Goal: Transaction & Acquisition: Purchase product/service

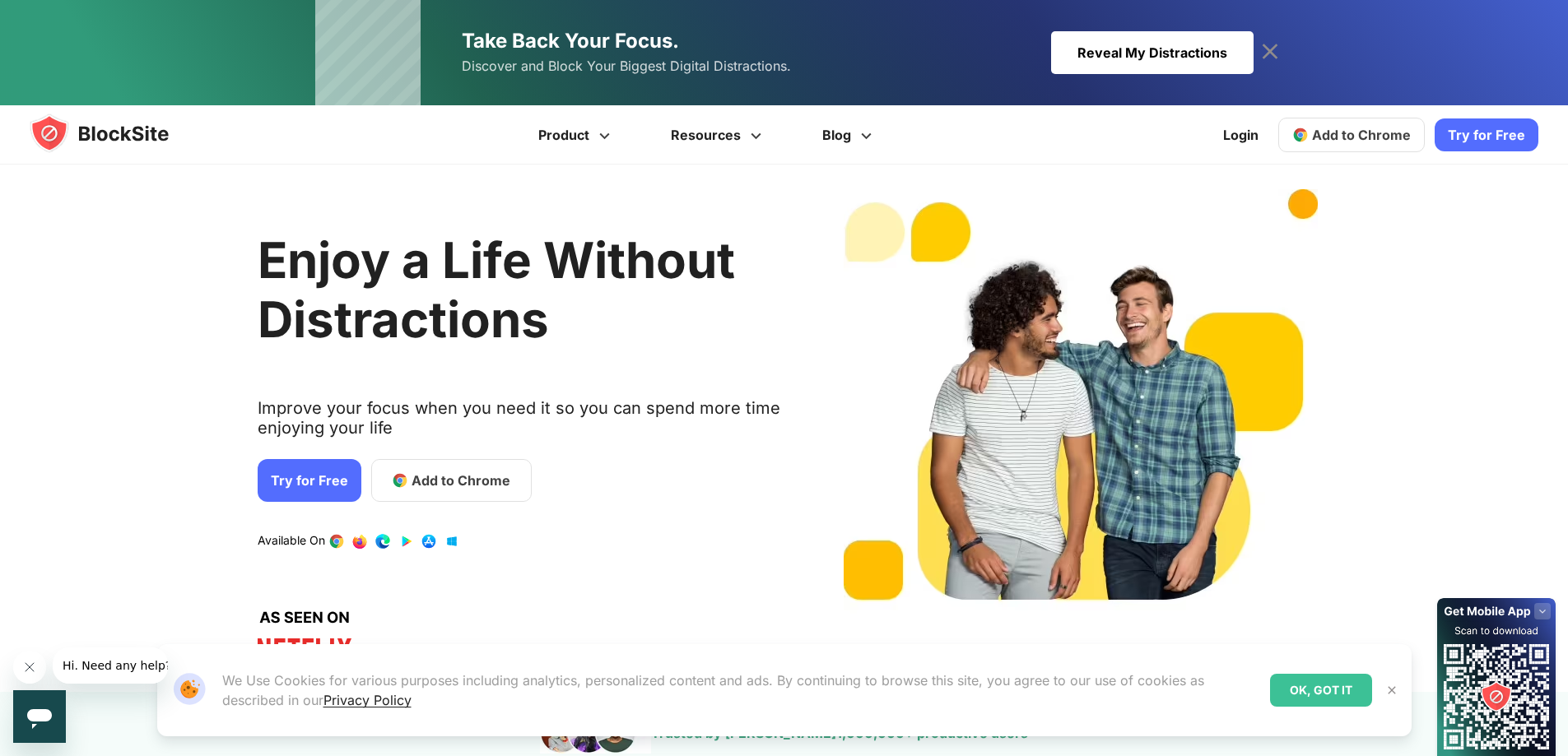
click at [318, 484] on link "Try for Free" at bounding box center [309, 480] width 103 height 43
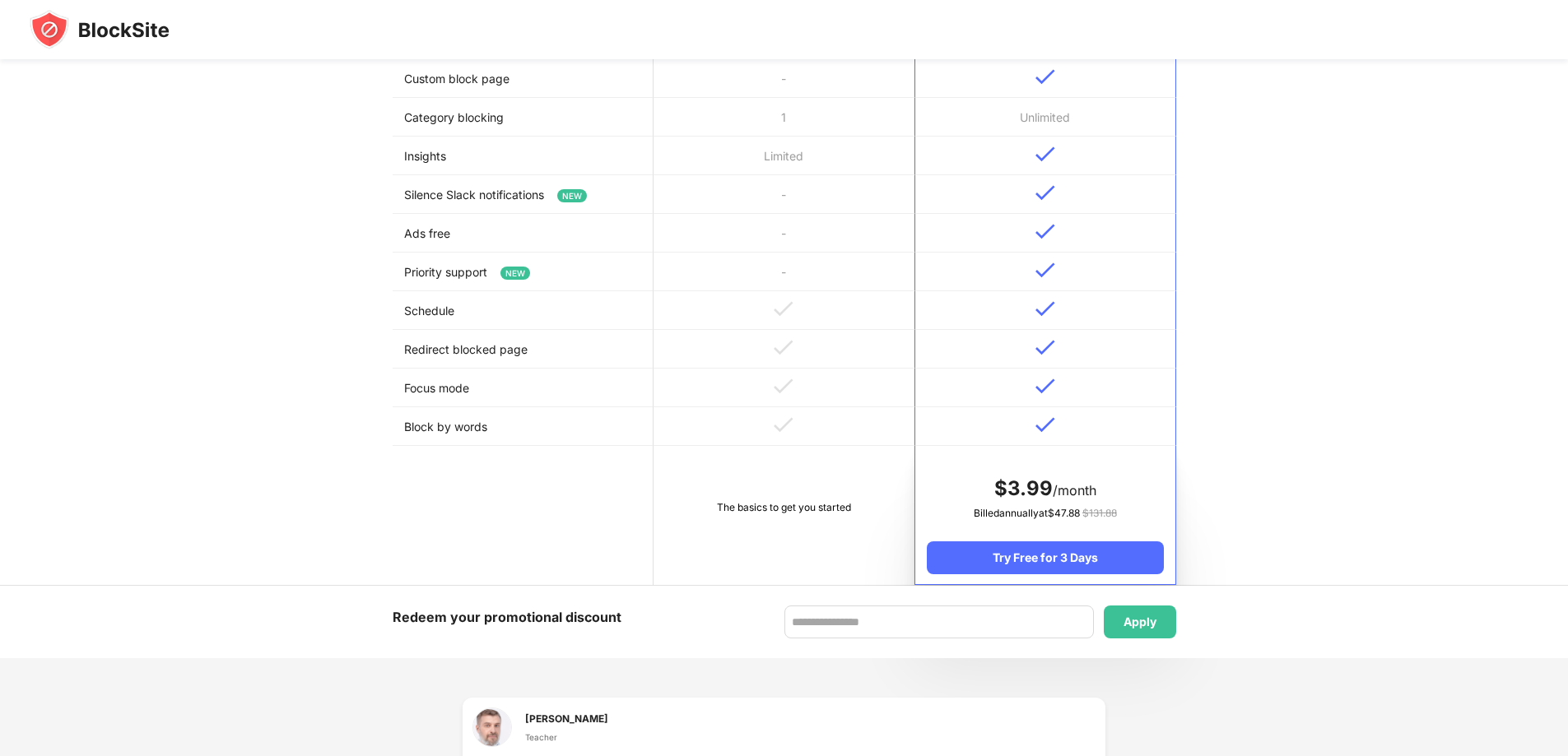
scroll to position [576, 0]
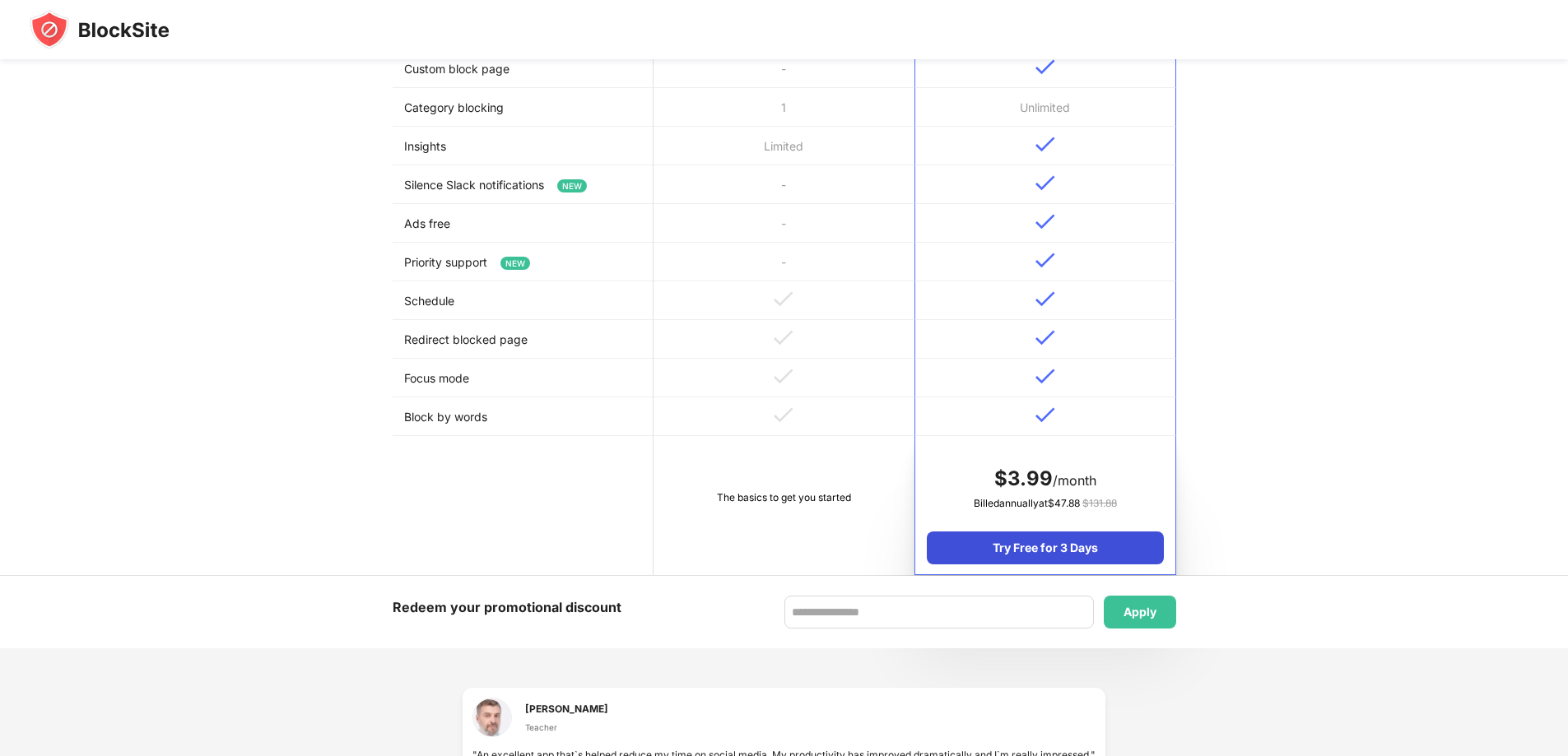
click at [1034, 549] on div "Try Free for 3 Days" at bounding box center [1044, 548] width 236 height 33
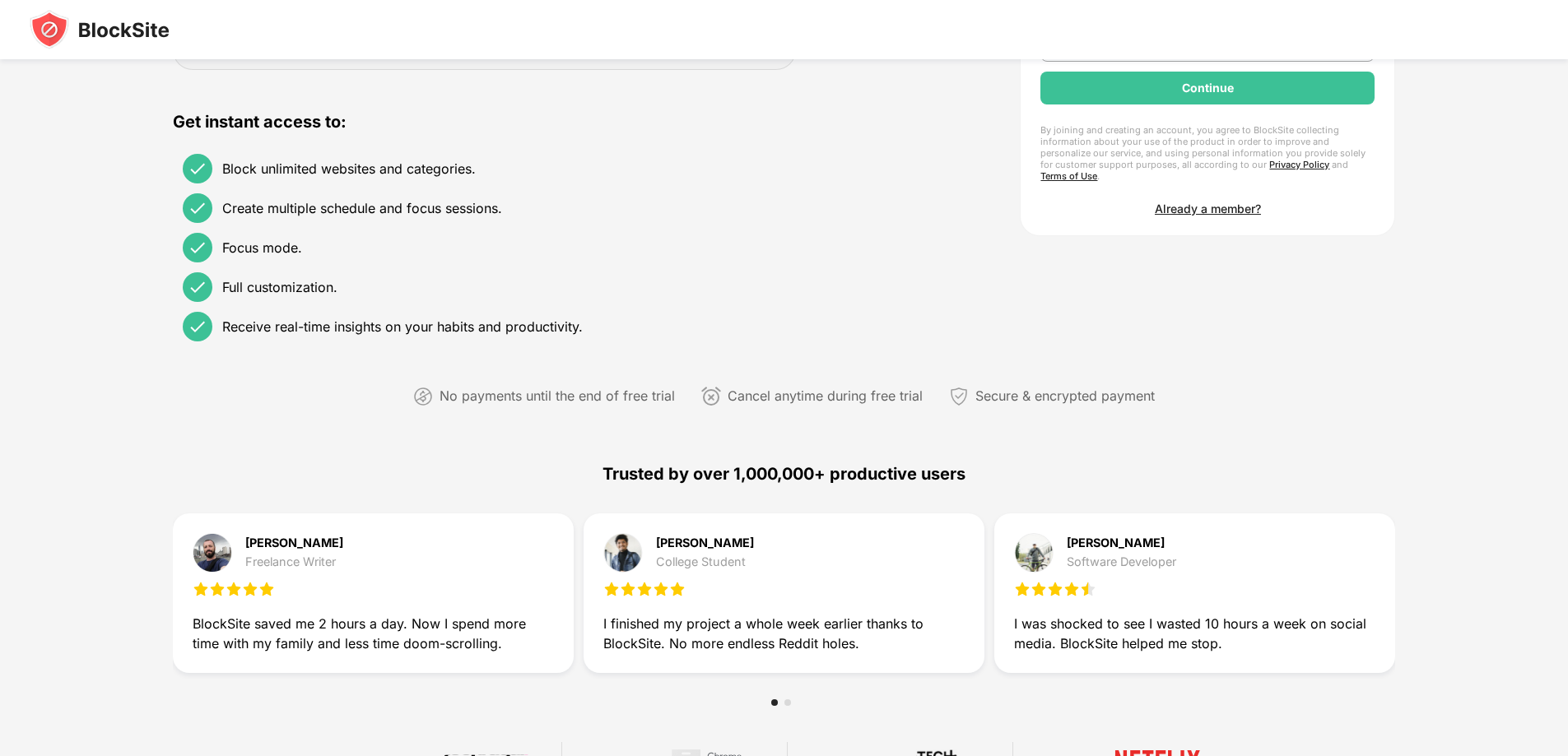
scroll to position [0, 0]
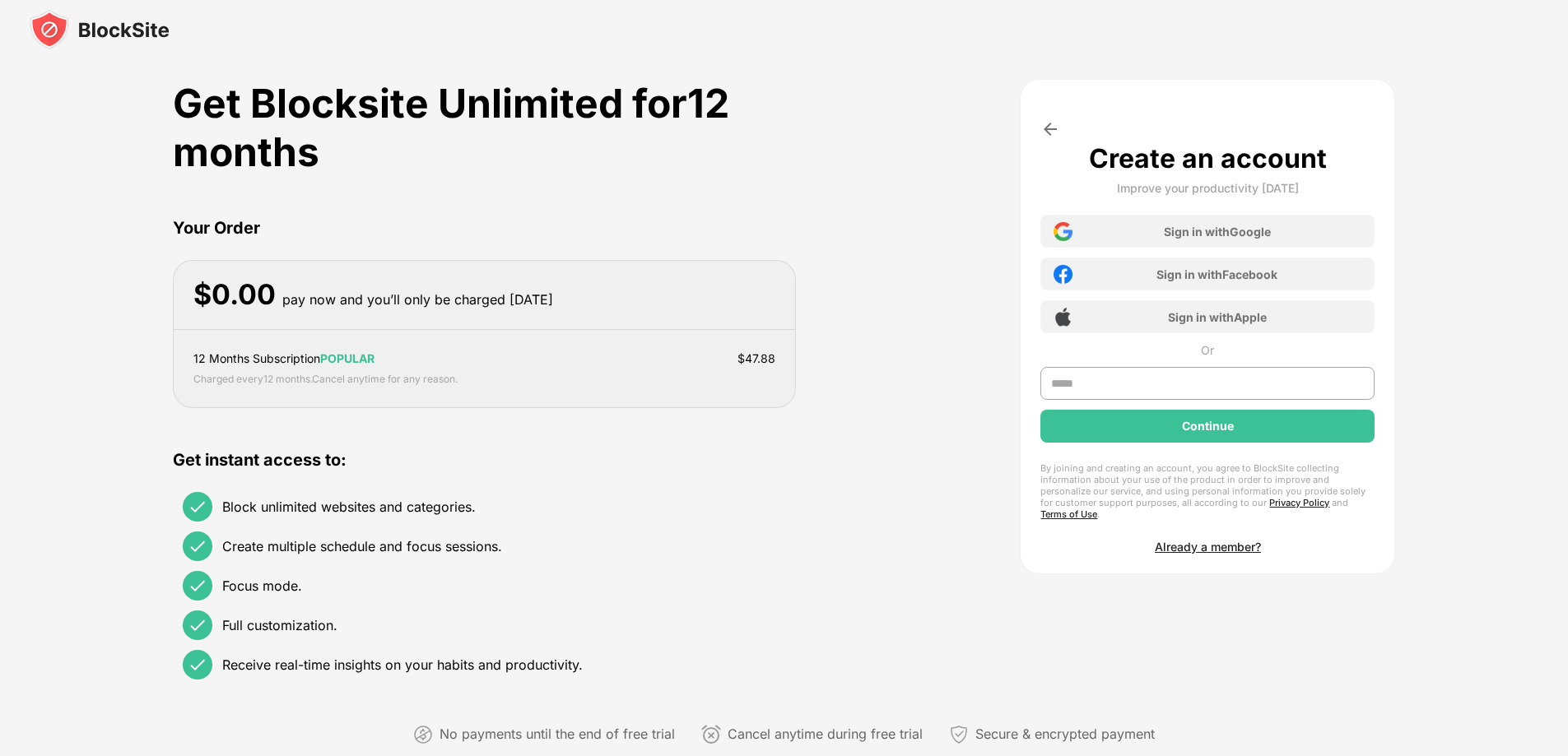
drag, startPoint x: 188, startPoint y: 30, endPoint x: 119, endPoint y: 23, distance: 69.4
click at [119, 23] on div at bounding box center [784, 30] width 1568 height 59
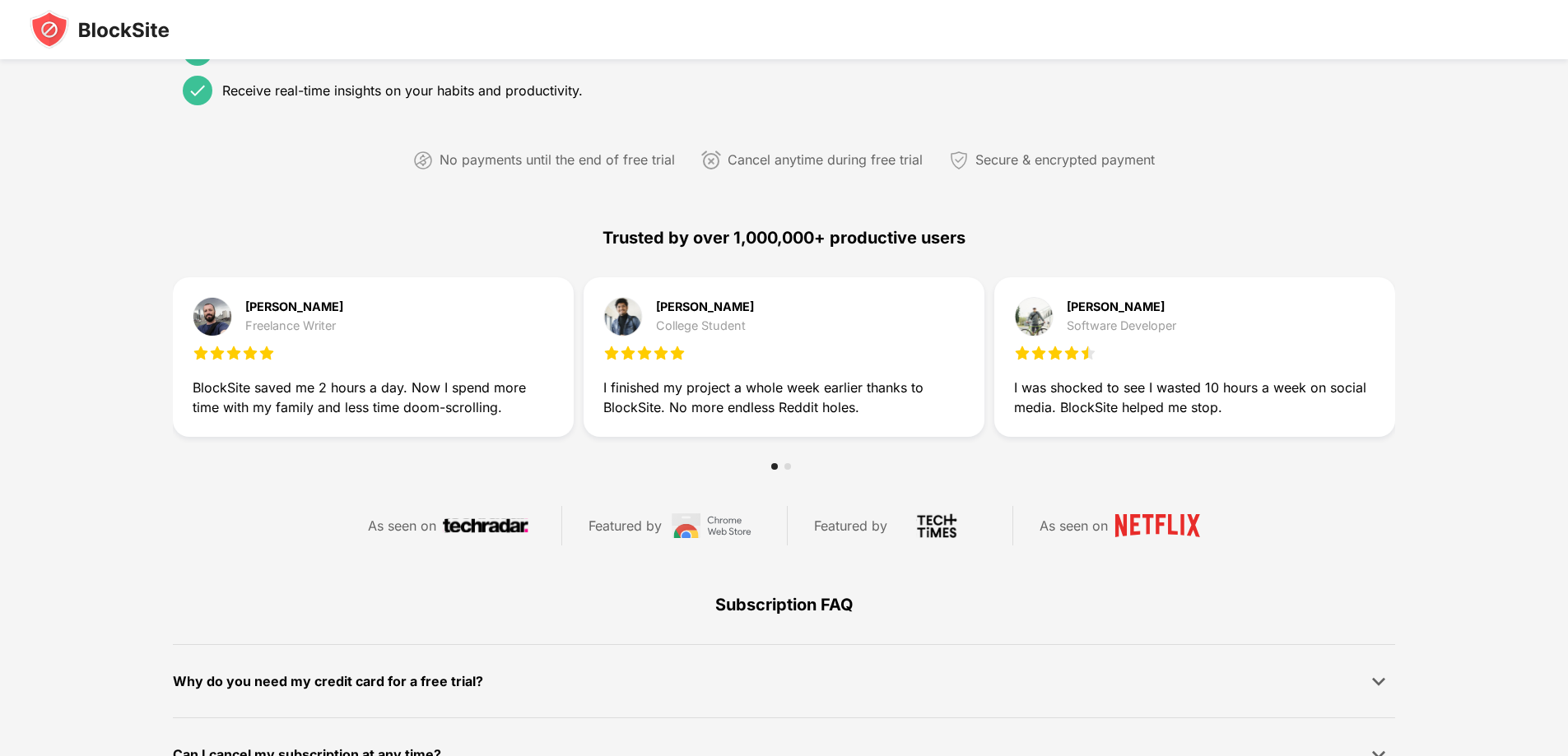
scroll to position [576, 0]
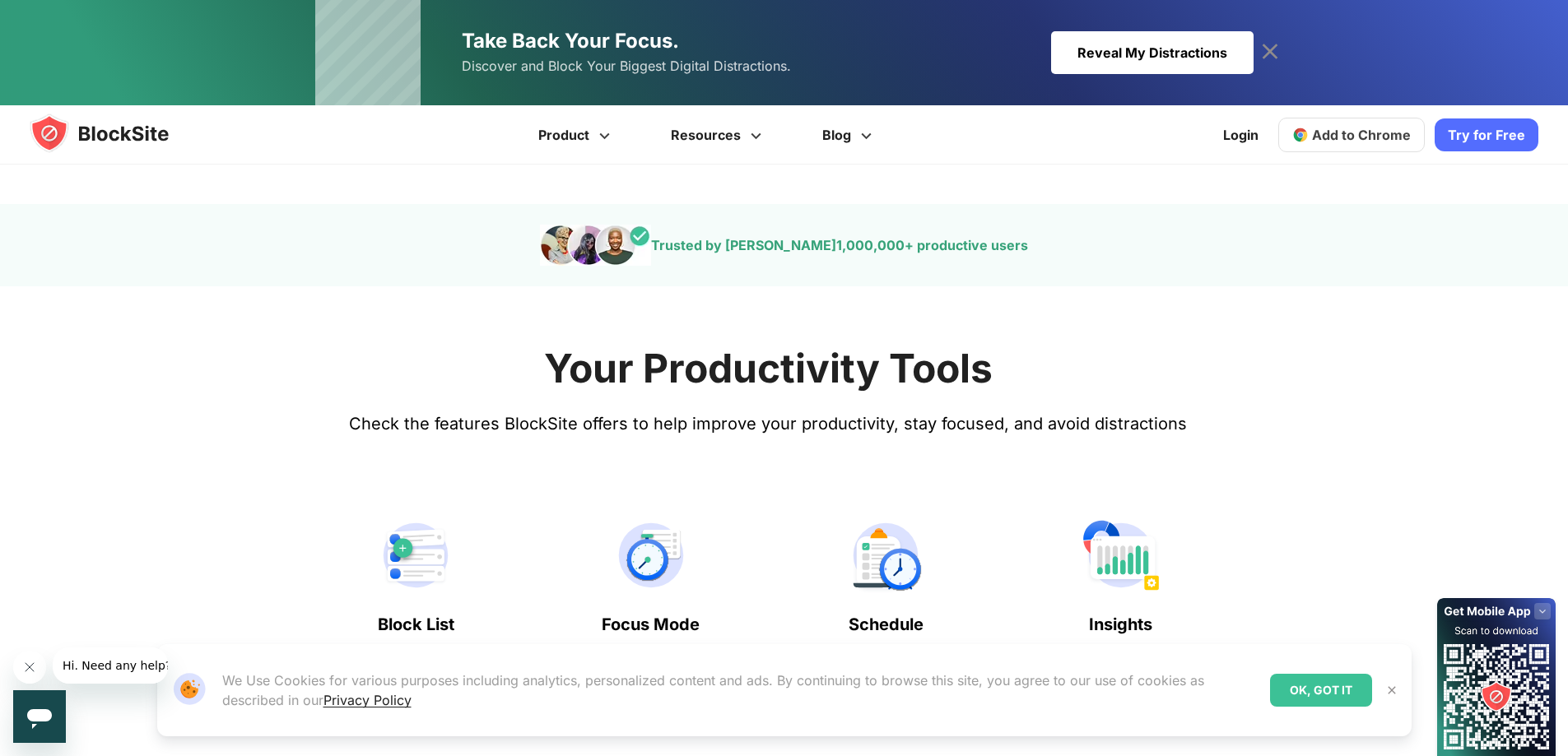
scroll to position [82, 0]
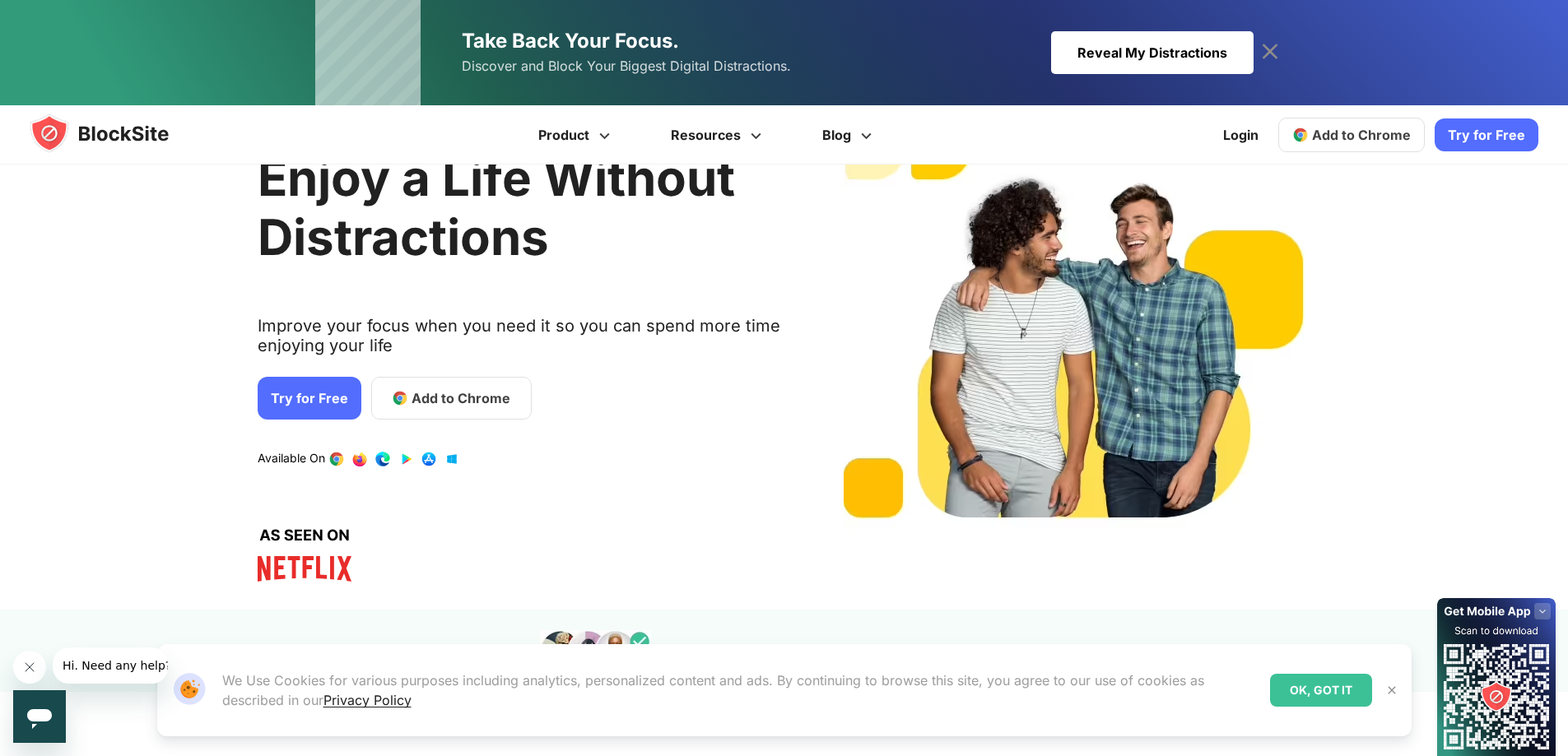
click at [441, 401] on span "Add to Chrome" at bounding box center [461, 398] width 99 height 20
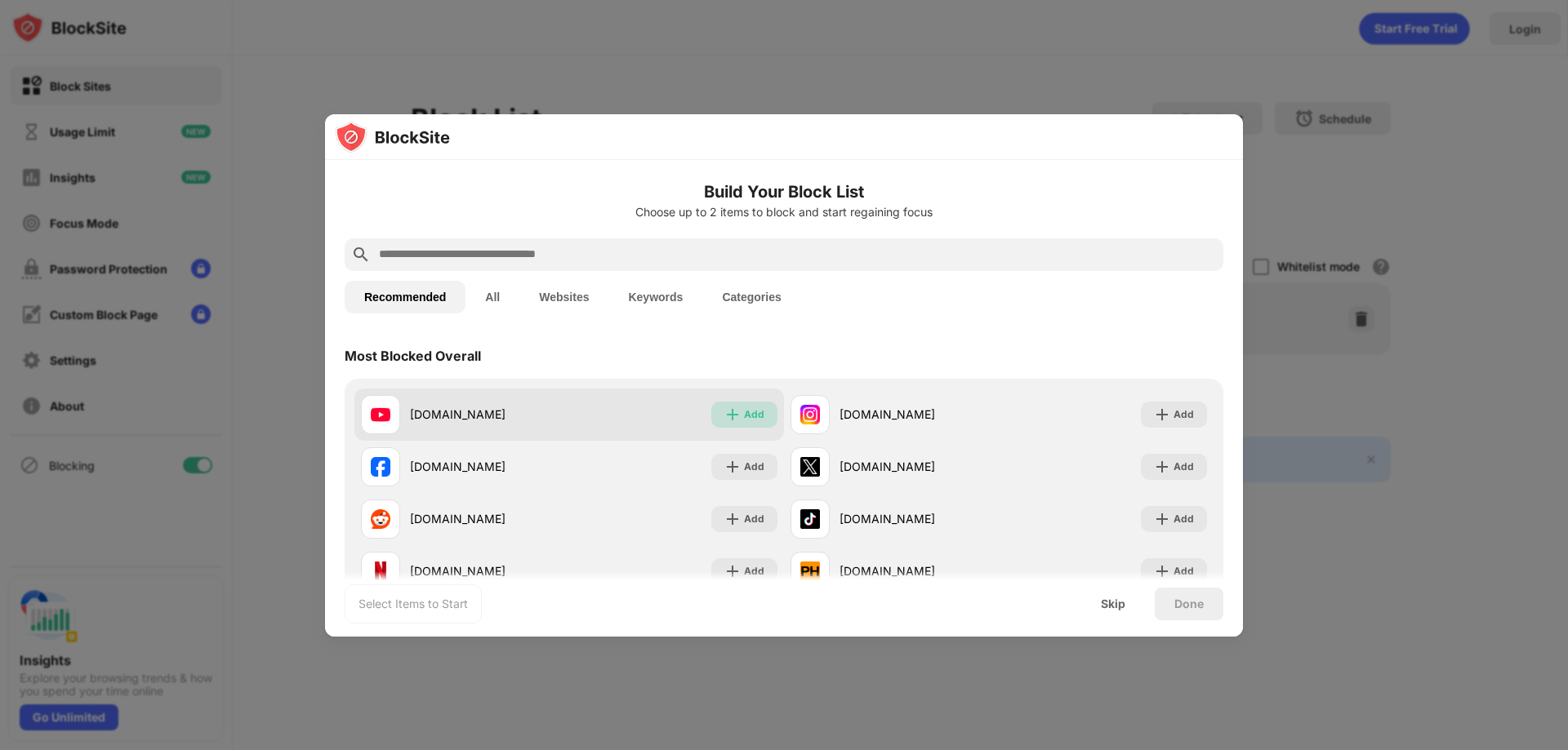
click at [756, 414] on div "Add" at bounding box center [755, 414] width 21 height 16
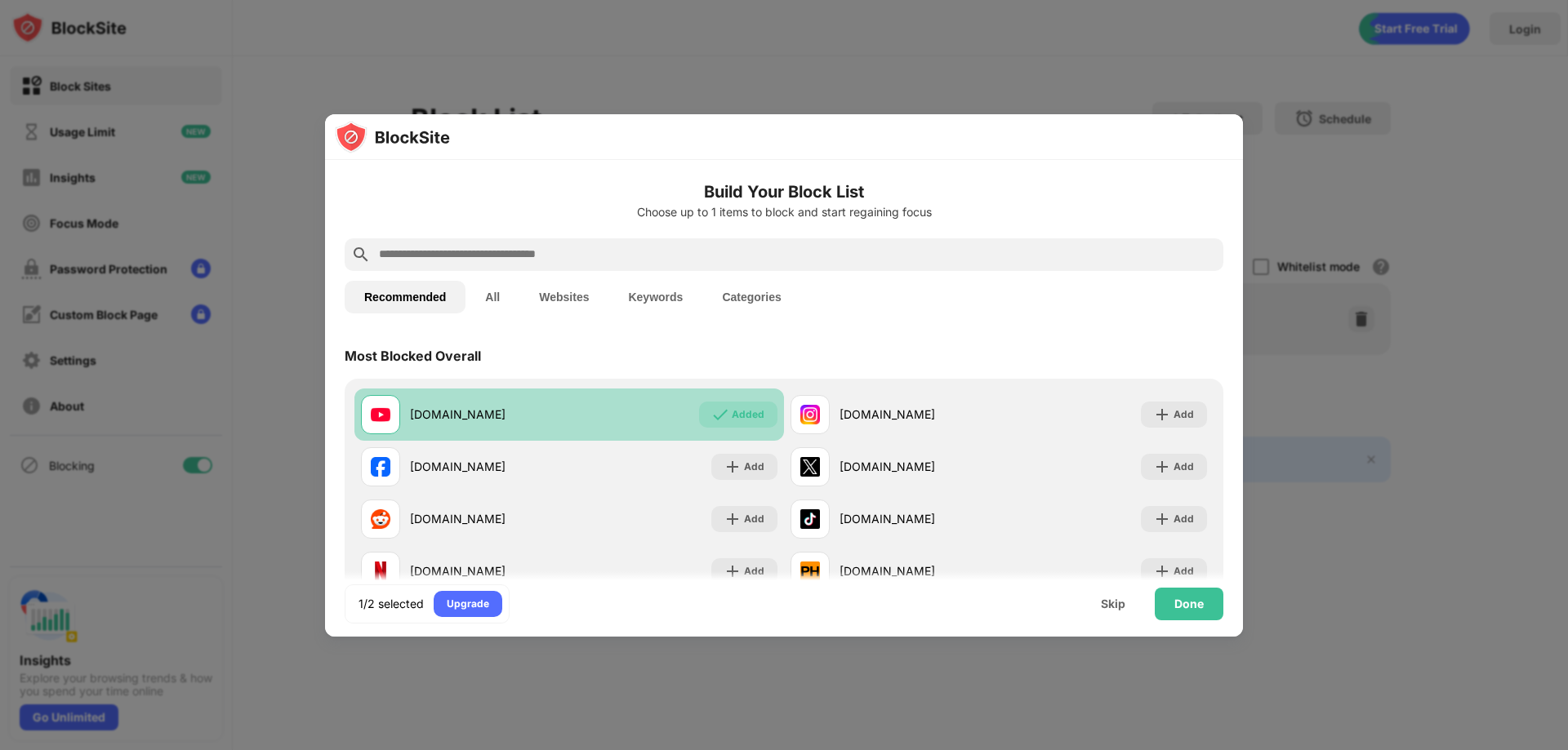
scroll to position [82, 0]
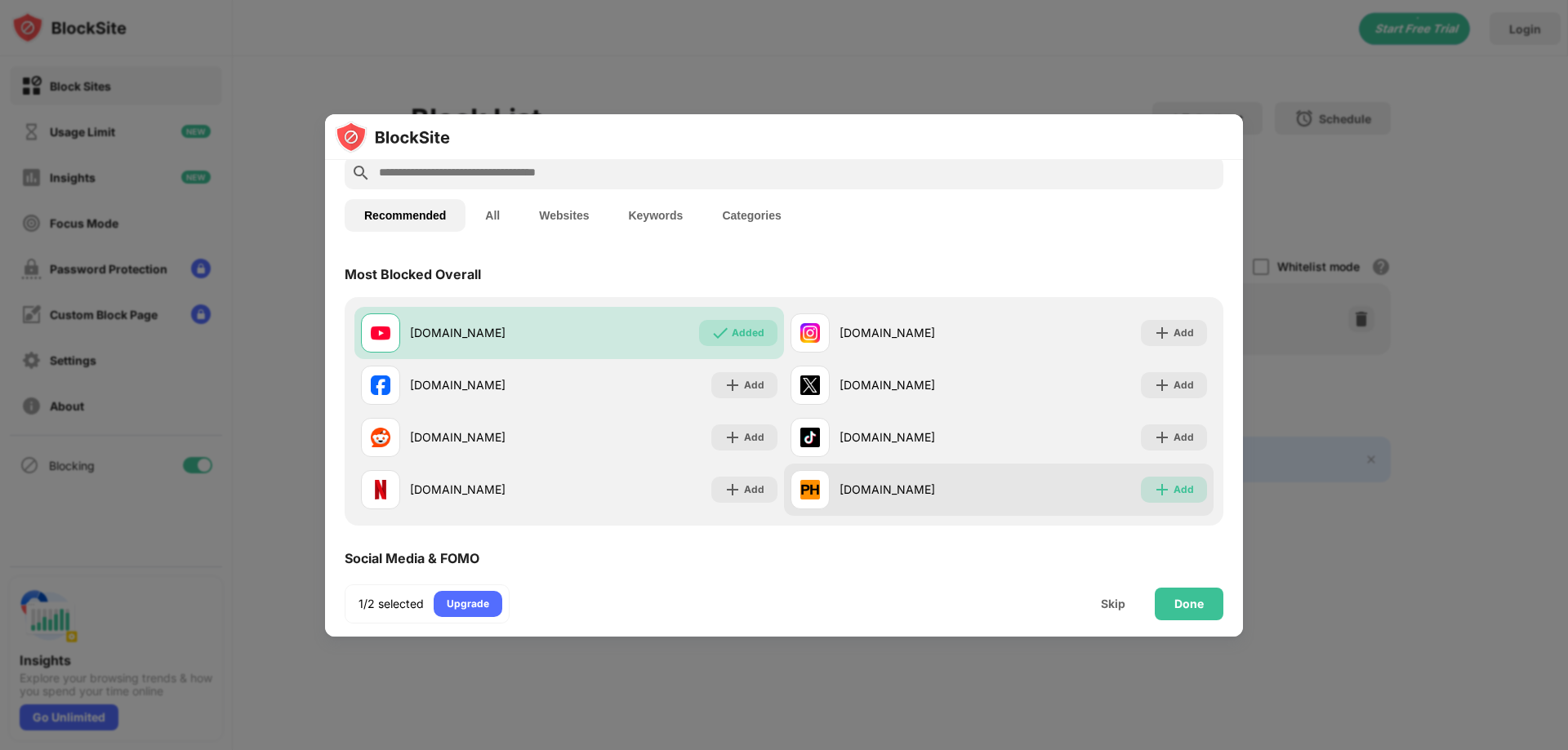
click at [1173, 491] on div "Add" at bounding box center [1184, 489] width 21 height 16
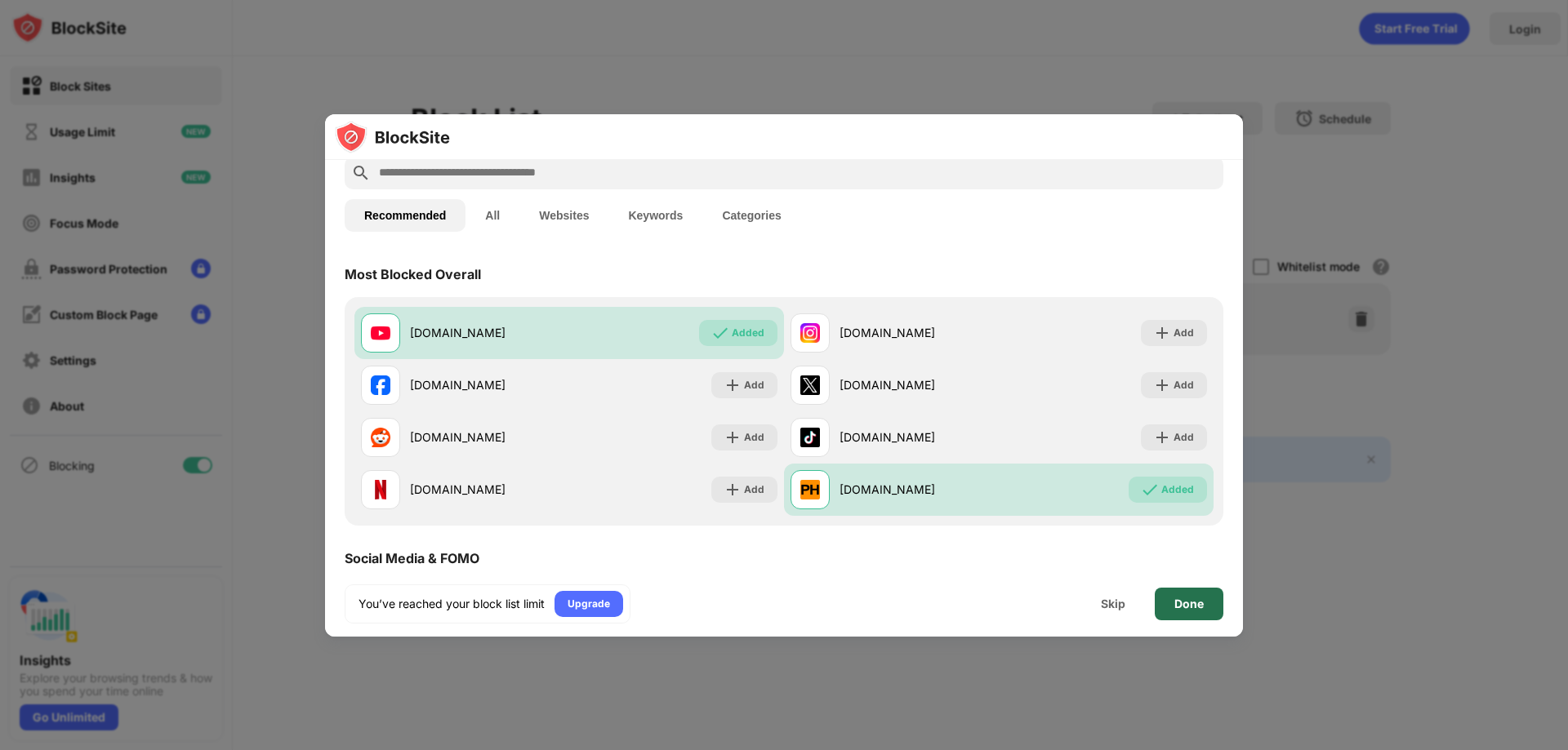
click at [1179, 598] on div "Done" at bounding box center [1189, 604] width 29 height 13
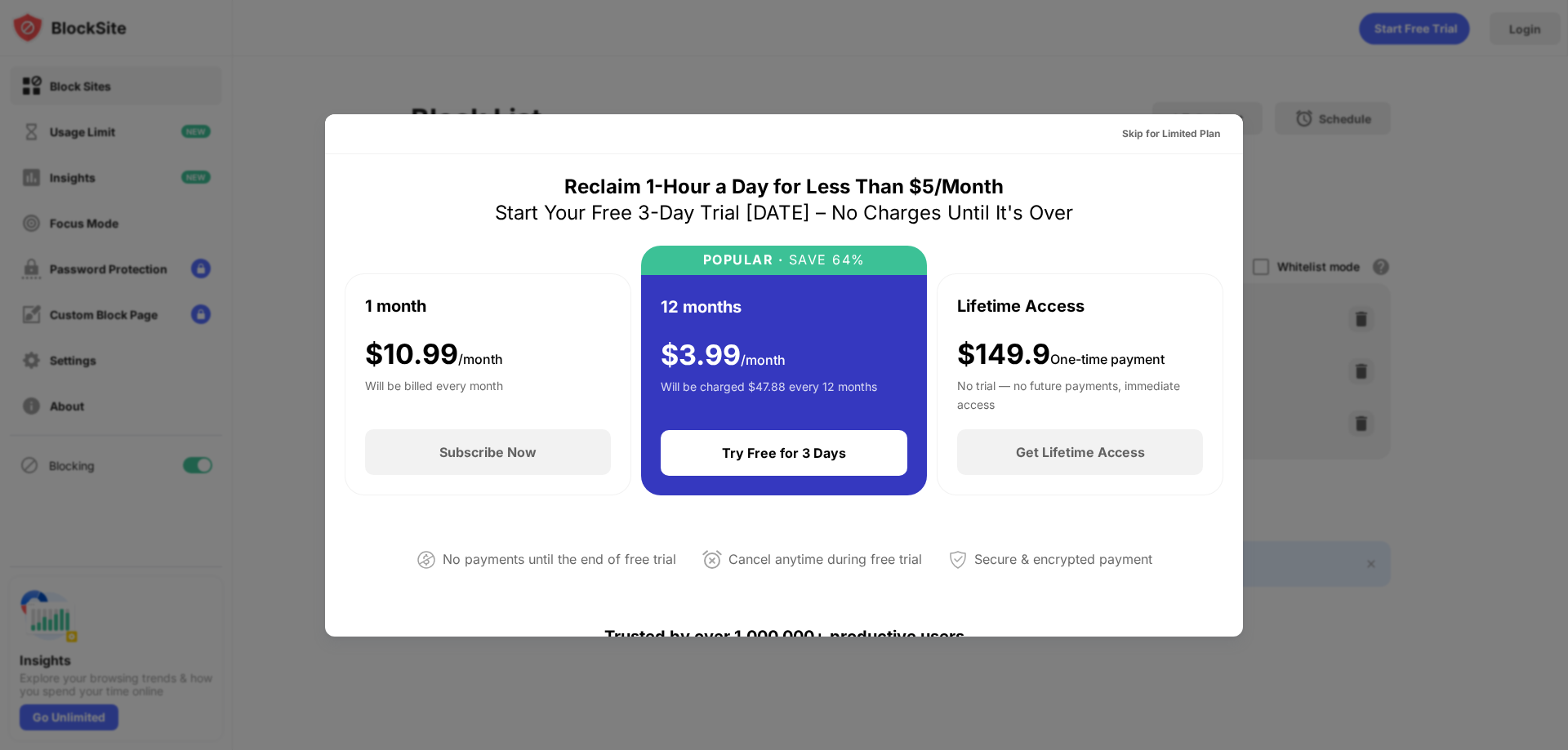
drag, startPoint x: 1170, startPoint y: 359, endPoint x: 943, endPoint y: 400, distance: 230.7
click at [943, 400] on div "Lifetime Access $149.9 One-time payment No trial — no future payments, immediat…" at bounding box center [1080, 385] width 287 height 223
drag, startPoint x: 1000, startPoint y: 406, endPoint x: 963, endPoint y: 387, distance: 41.6
click at [963, 387] on div "No trial — no future payments, immediate access" at bounding box center [1080, 394] width 246 height 33
drag, startPoint x: 948, startPoint y: 298, endPoint x: 1015, endPoint y: 344, distance: 81.3
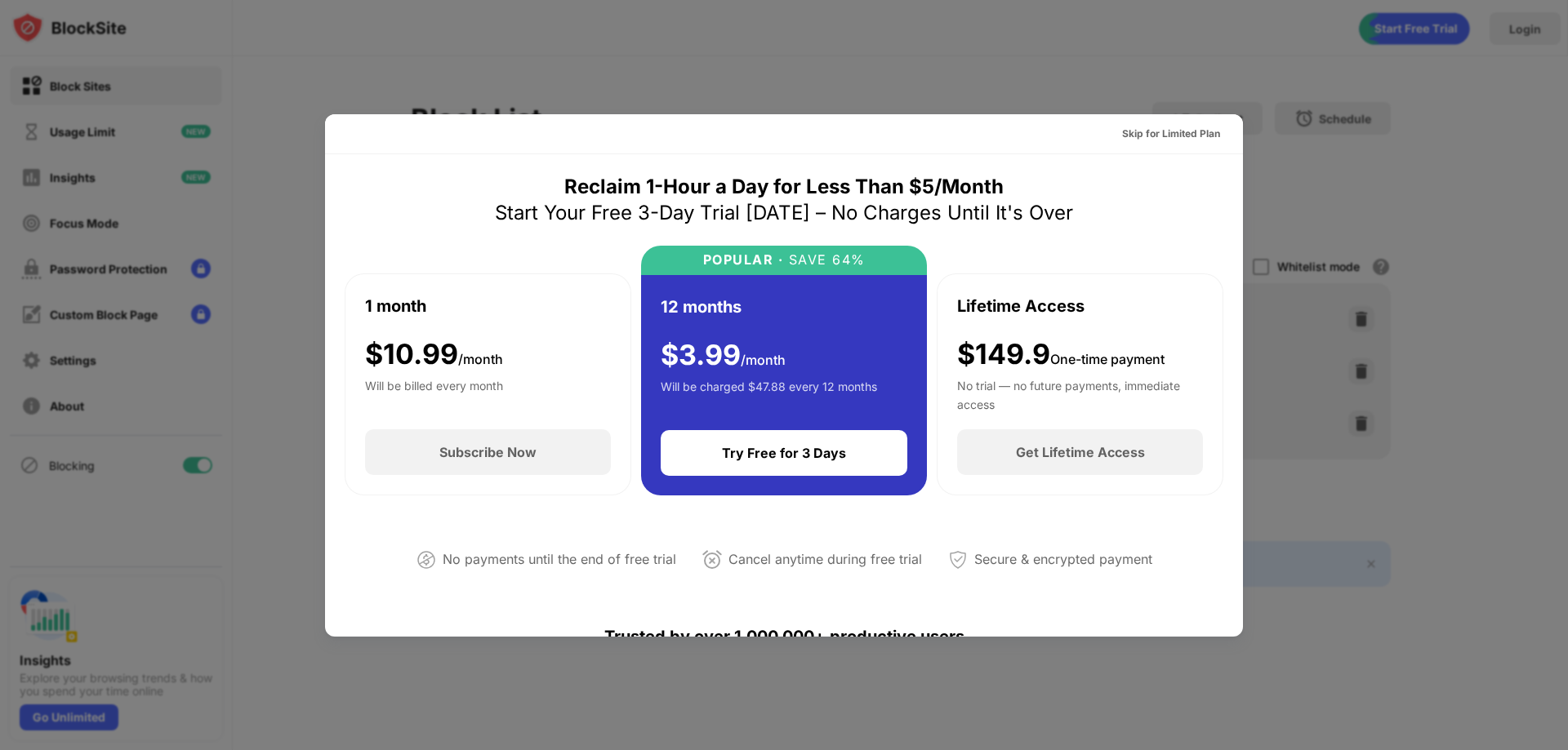
click at [1015, 344] on div "Lifetime Access $149.9 One-time payment No trial — no future payments, immediat…" at bounding box center [1080, 385] width 287 height 223
click at [1205, 89] on div at bounding box center [784, 375] width 1568 height 750
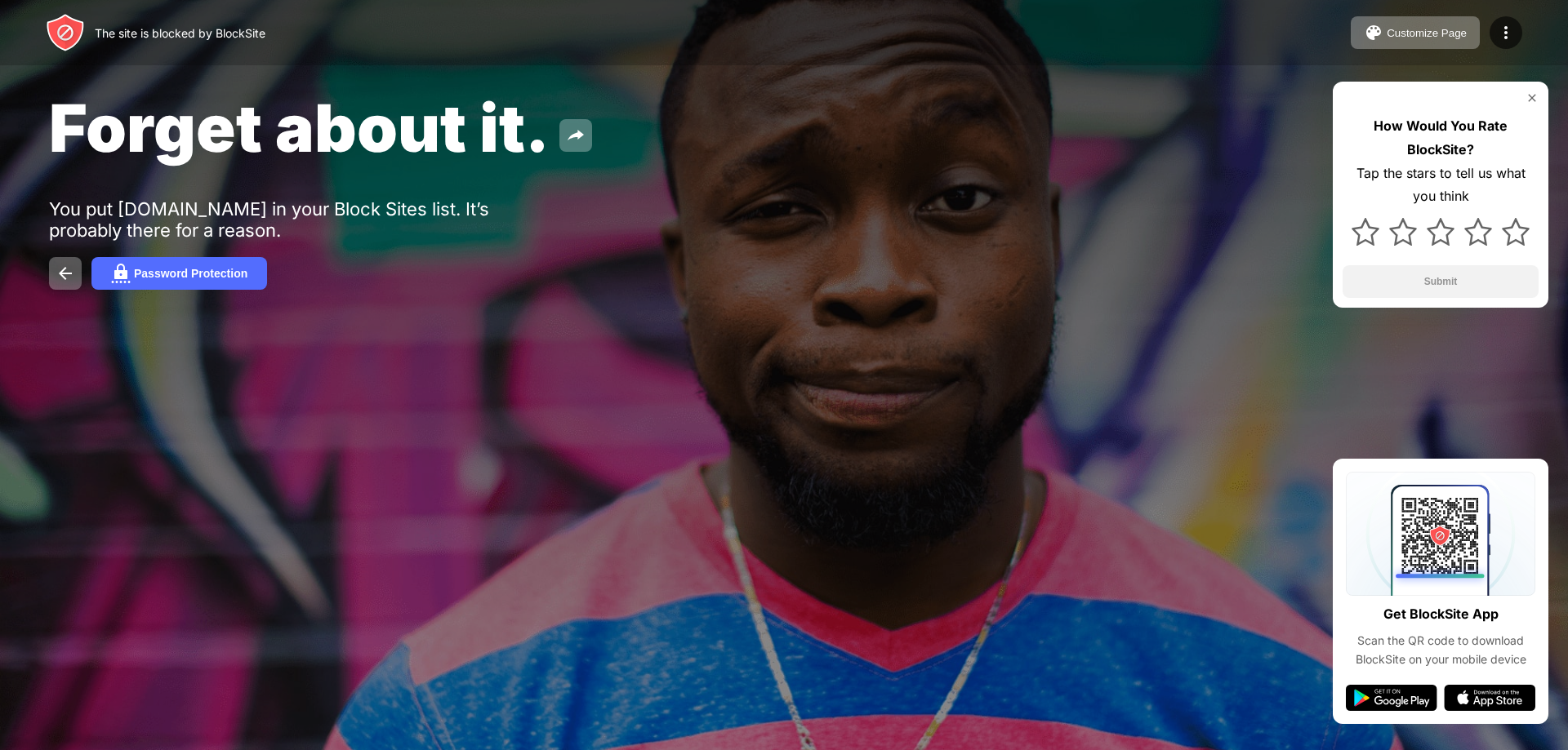
click at [1535, 96] on img at bounding box center [1532, 97] width 13 height 13
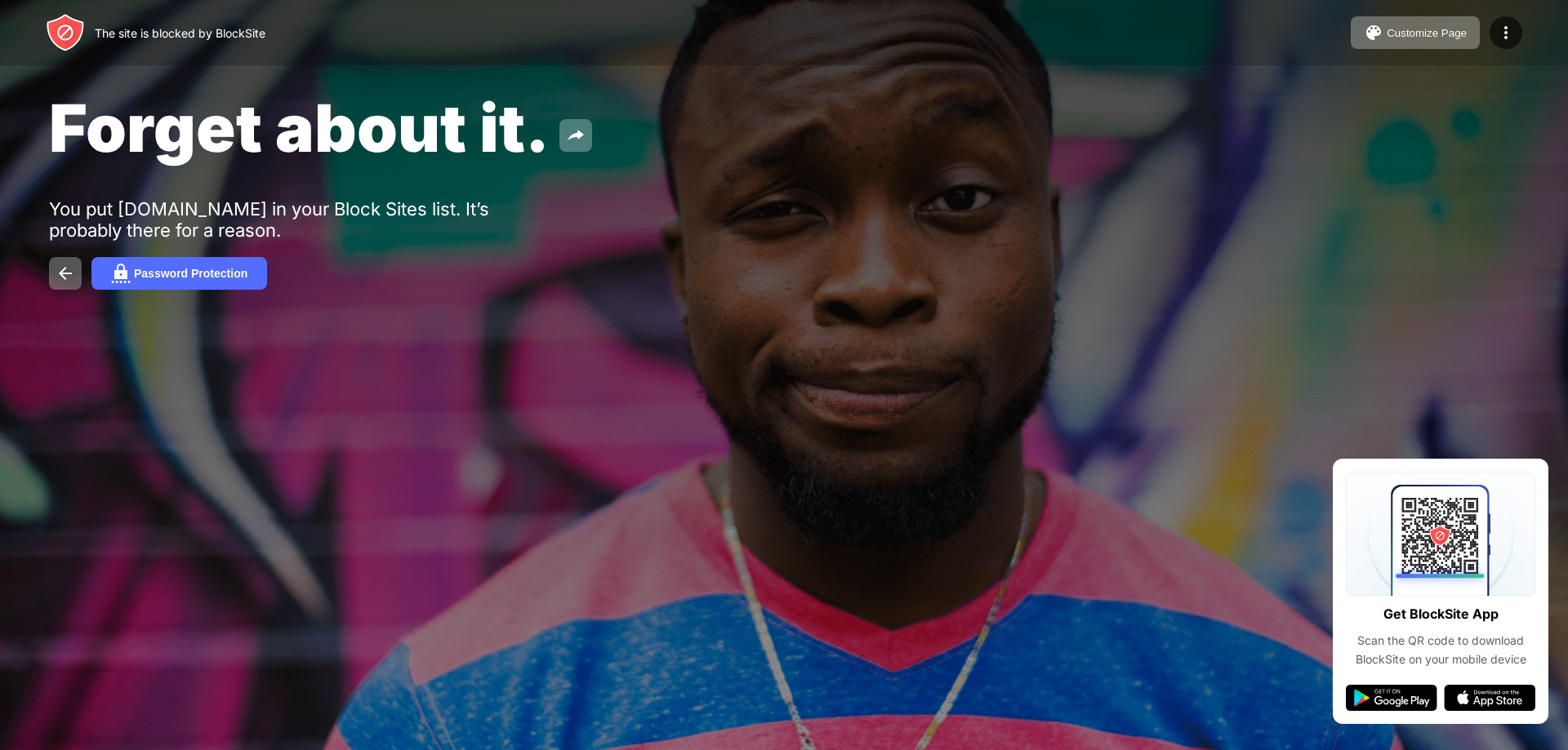
click at [415, 303] on div "Forget about it. You put youtube.com in your Block Sites list. It’s probably th…" at bounding box center [784, 189] width 1568 height 378
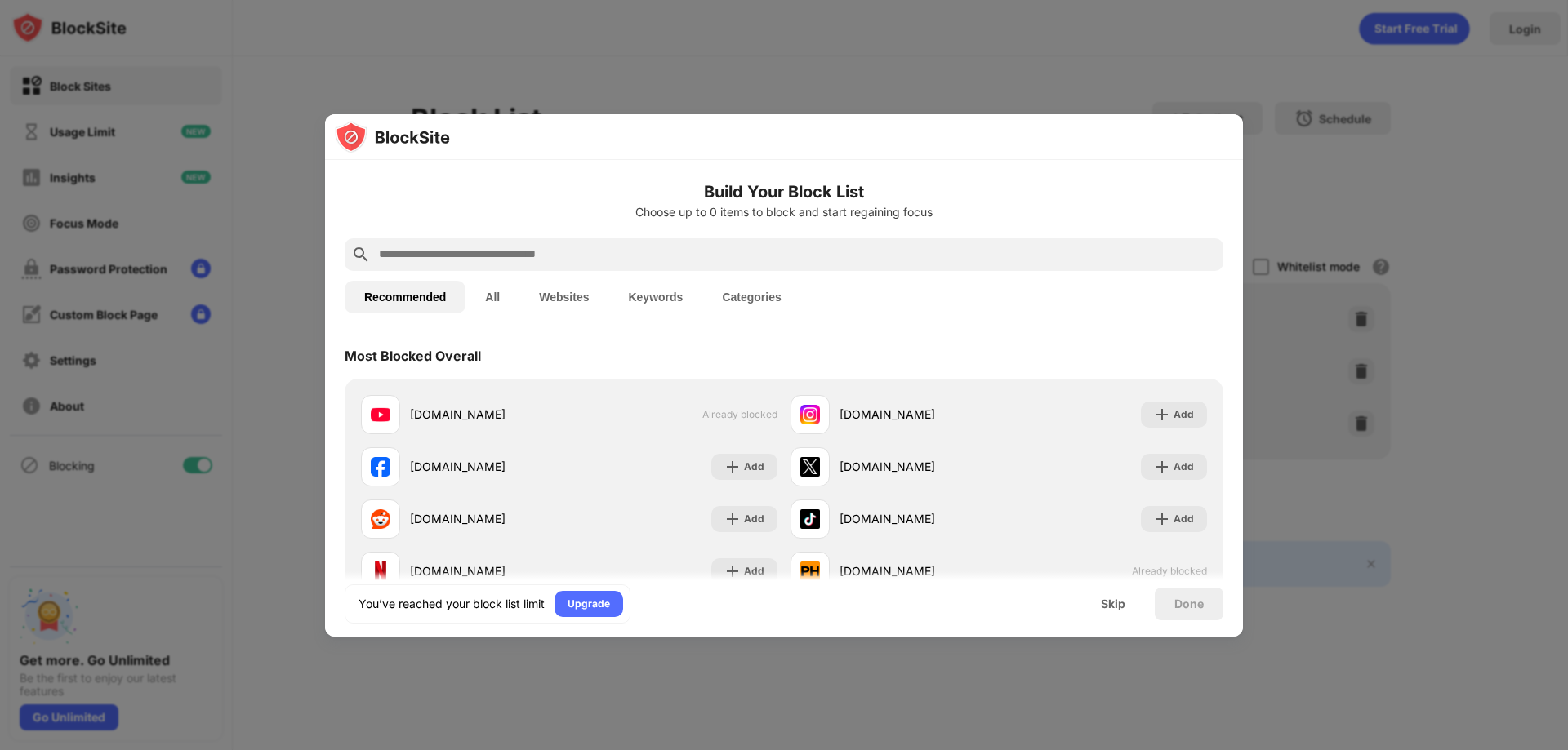
click at [649, 256] on input "text" at bounding box center [797, 254] width 839 height 20
paste input "**********"
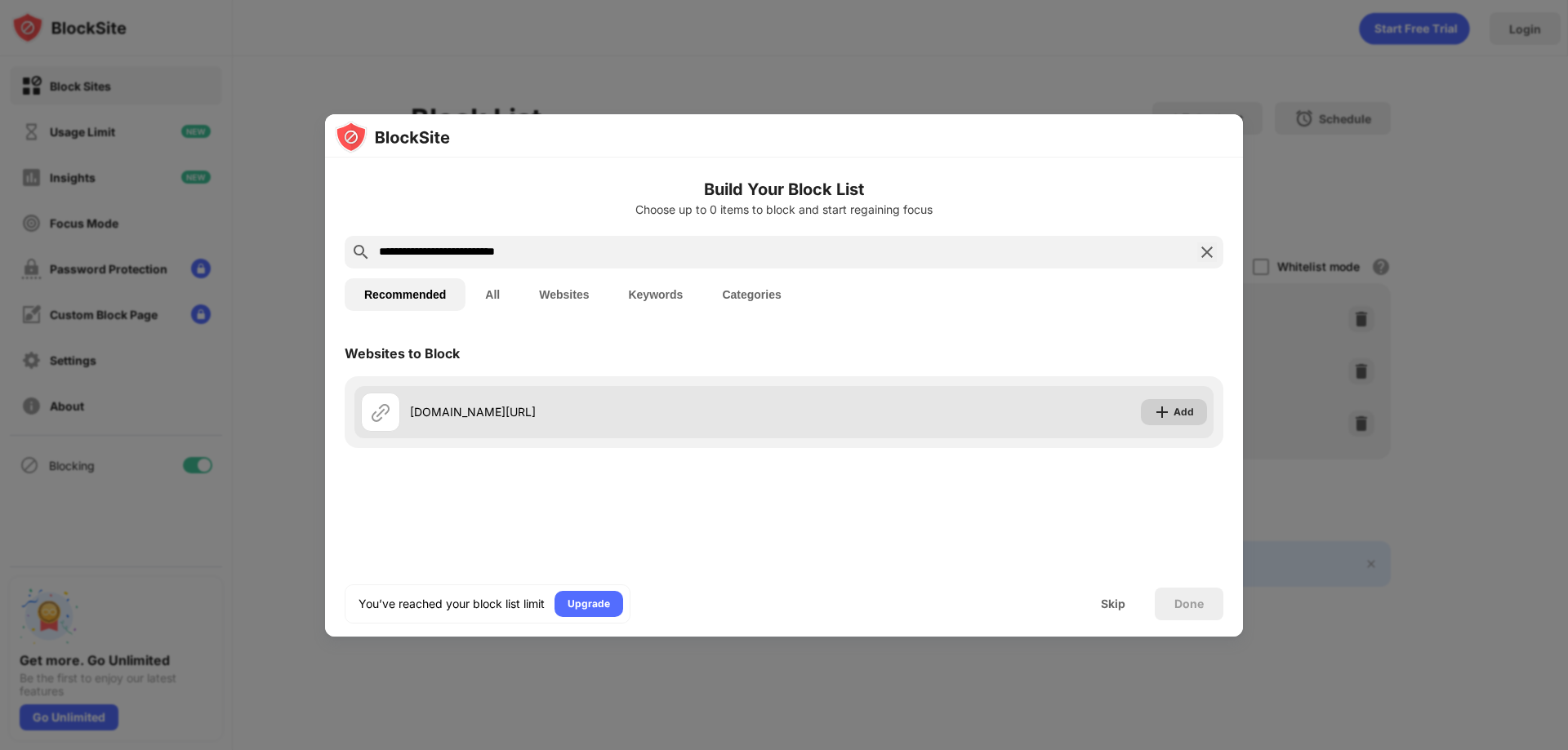
type input "**********"
click at [1160, 415] on img at bounding box center [1161, 412] width 16 height 16
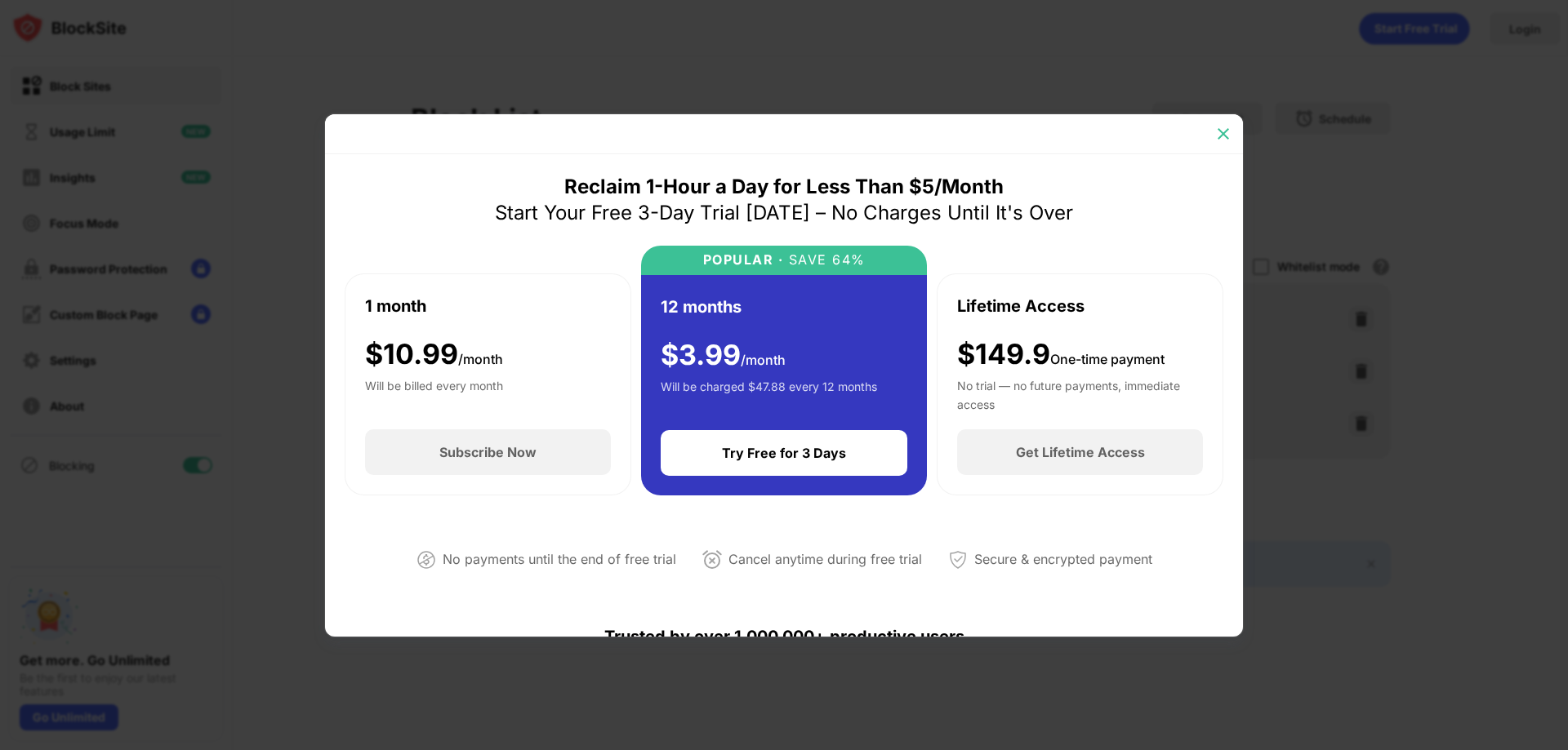
click at [1215, 138] on img at bounding box center [1223, 133] width 16 height 16
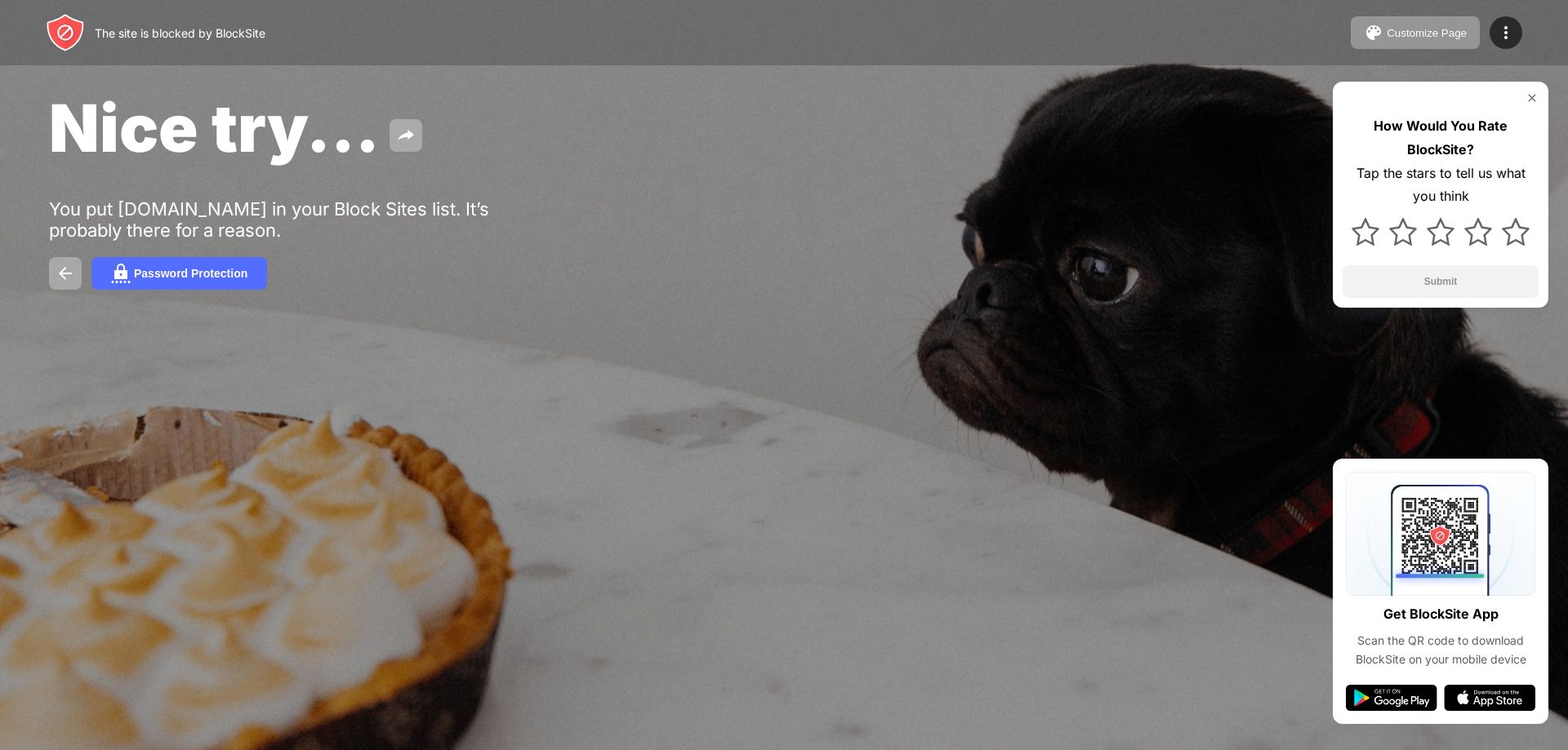
click at [1535, 101] on img at bounding box center [1532, 97] width 13 height 13
